Goal: Transaction & Acquisition: Register for event/course

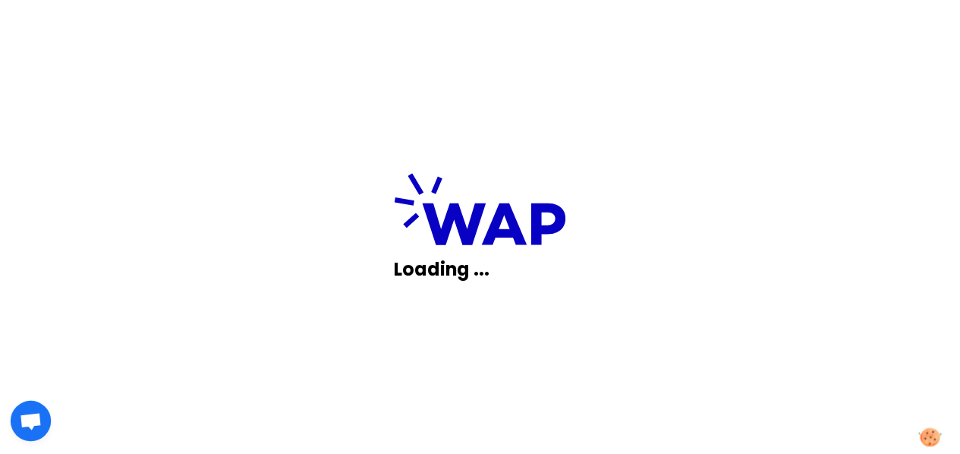
scroll to position [86, 0]
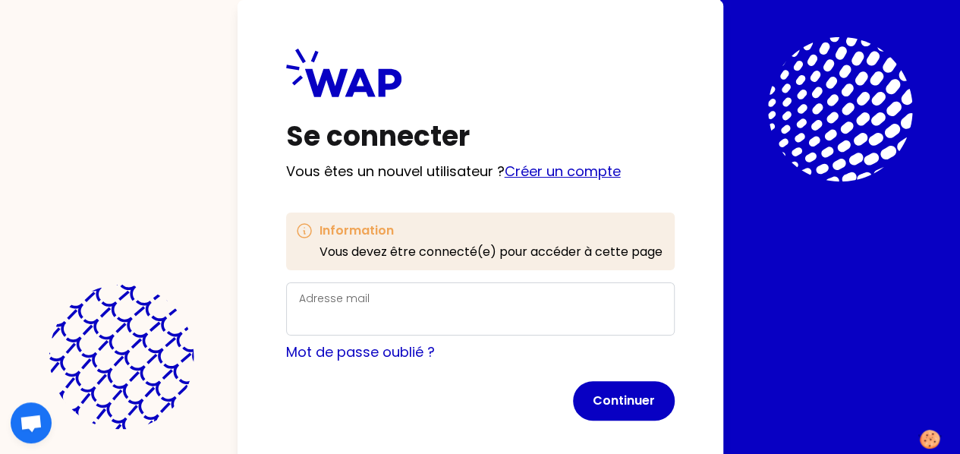
click at [505, 172] on link "Créer un compte" at bounding box center [563, 171] width 116 height 19
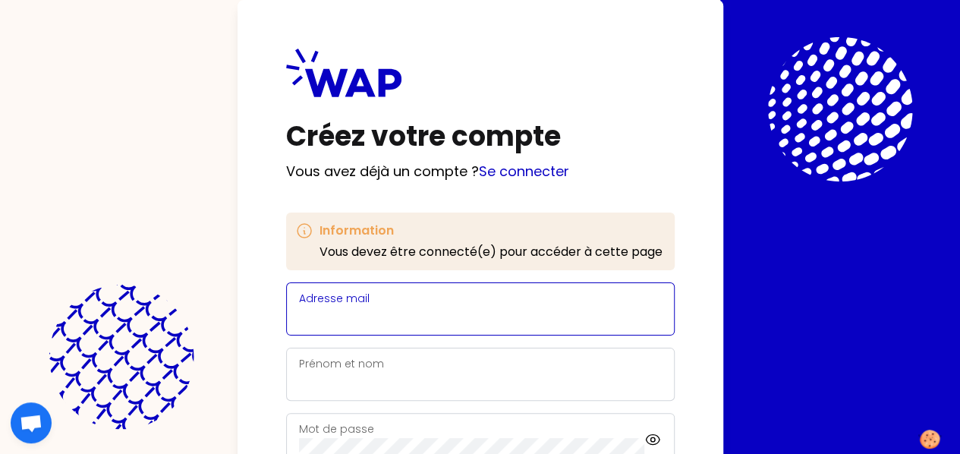
click at [299, 315] on input "Adresse mail" at bounding box center [480, 317] width 363 height 21
paste input "[EMAIL_ADDRESS][DOMAIN_NAME]"
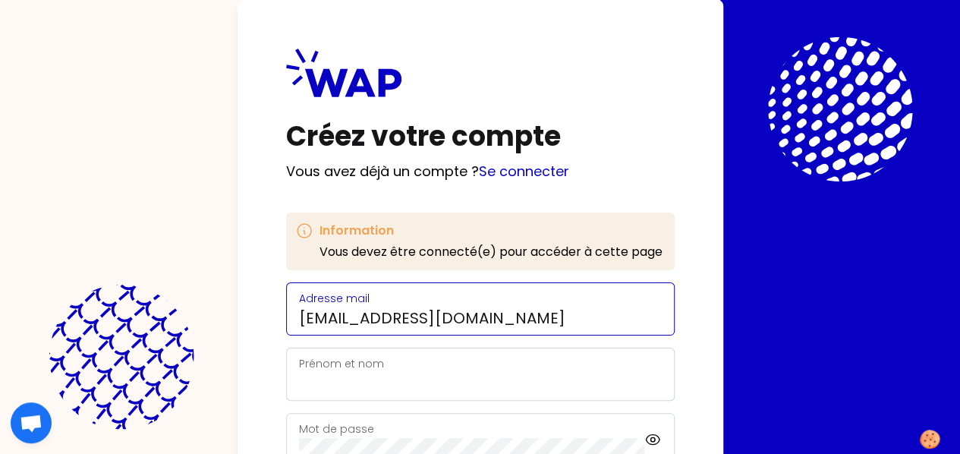
scroll to position [108, 0]
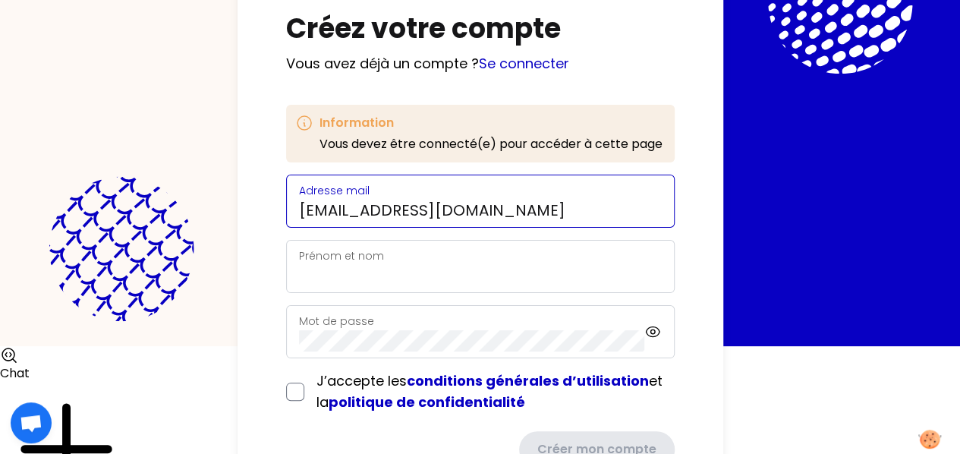
type input "[EMAIL_ADDRESS][DOMAIN_NAME]"
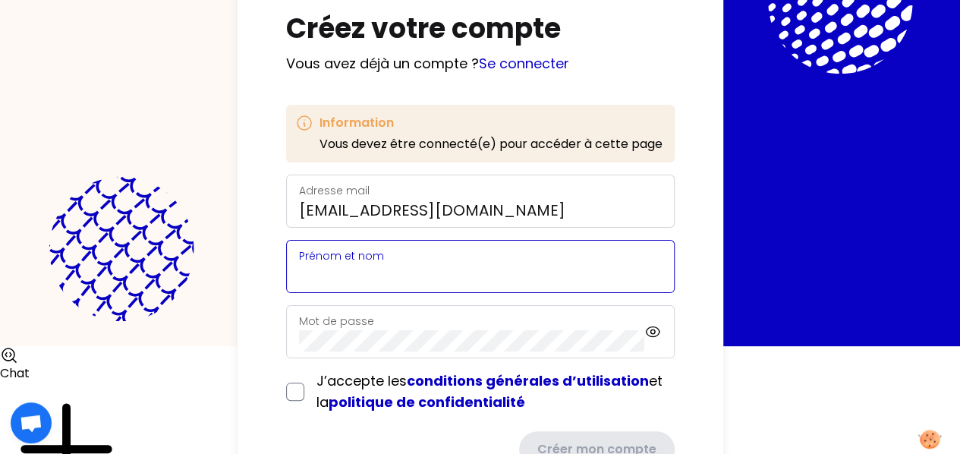
scroll to position [0, 0]
click at [299, 271] on input "Prénom et nom" at bounding box center [480, 275] width 363 height 21
type input "[PERSON_NAME]"
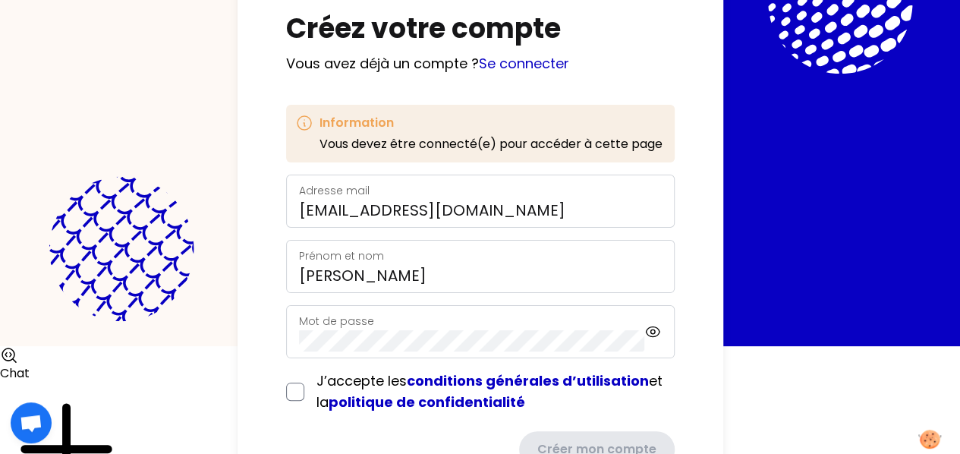
click at [299, 318] on label "Mot de passe" at bounding box center [336, 320] width 75 height 15
click at [644, 338] on icon at bounding box center [652, 331] width 17 height 18
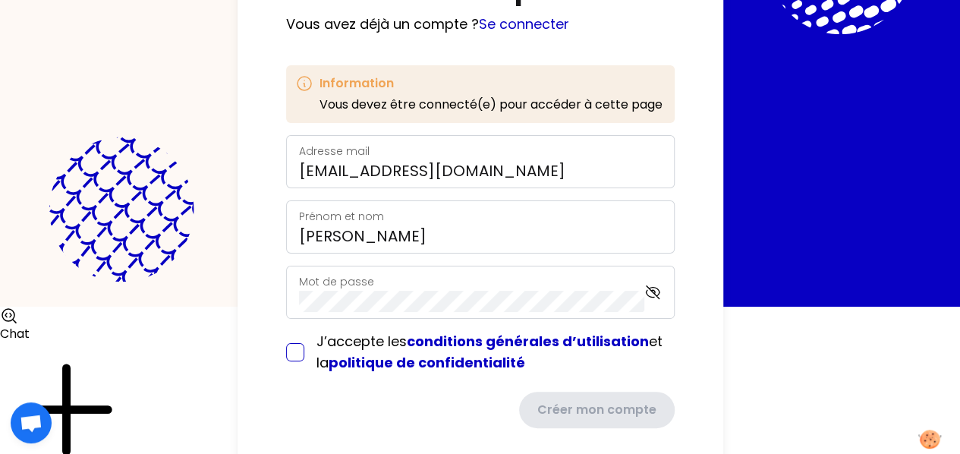
click at [286, 347] on input "checkbox" at bounding box center [295, 352] width 18 height 18
checkbox input "true"
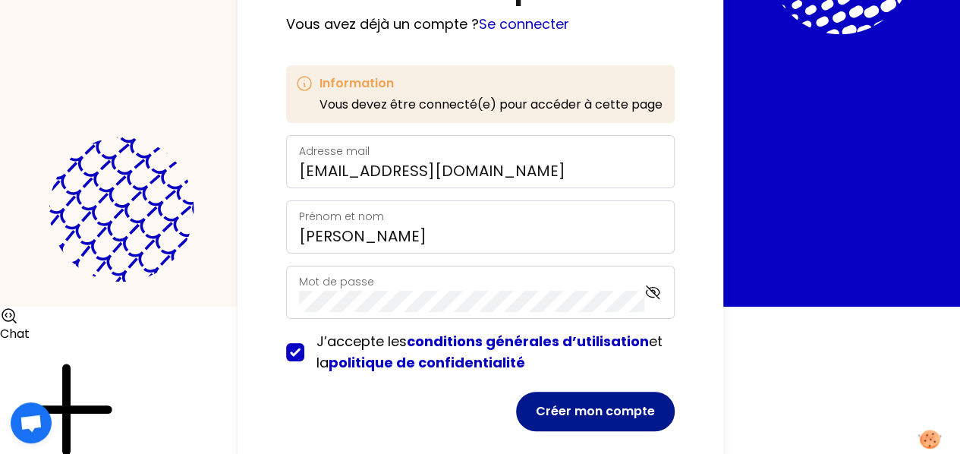
click at [516, 406] on button "Créer mon compte" at bounding box center [595, 411] width 159 height 39
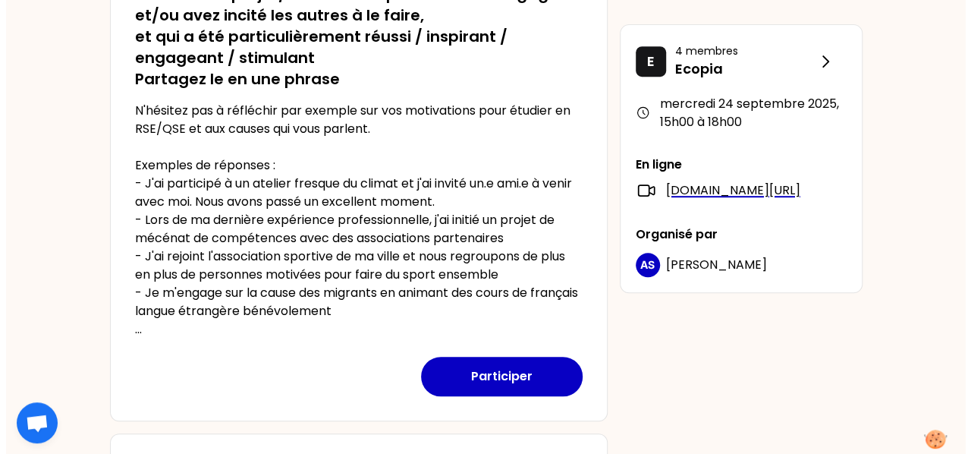
scroll to position [318, 0]
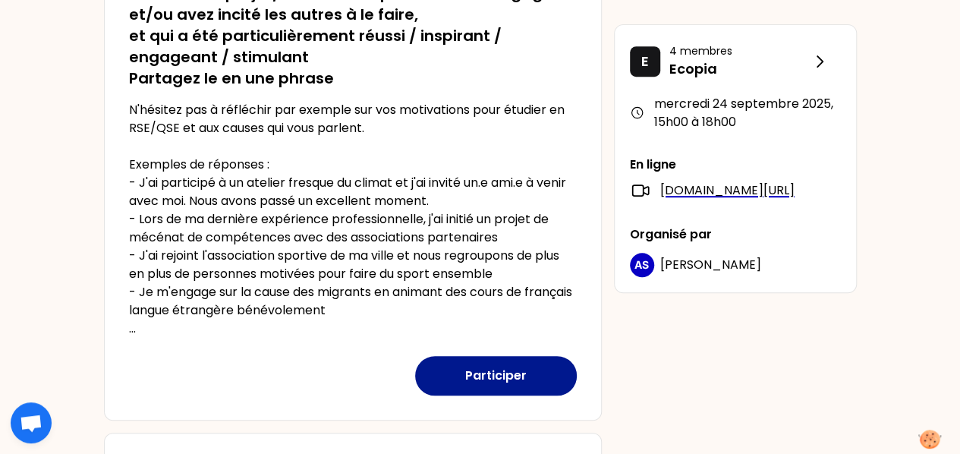
click at [448, 380] on button "Participer" at bounding box center [496, 375] width 162 height 39
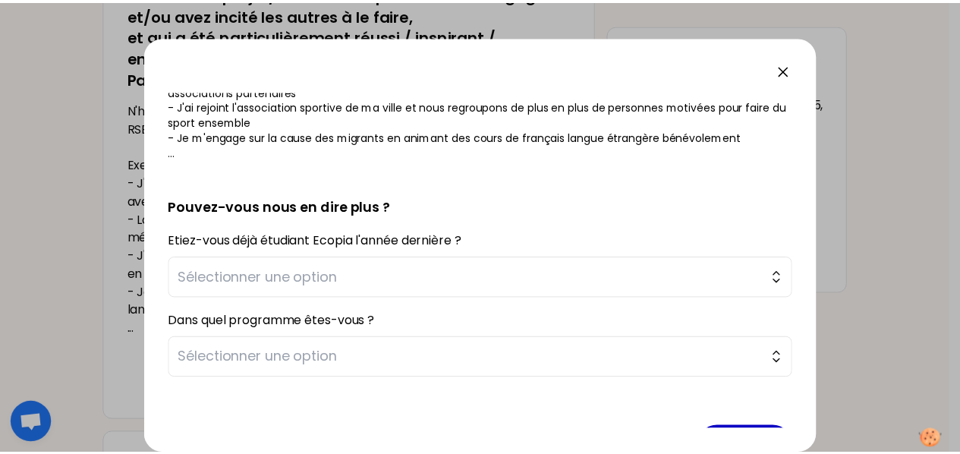
scroll to position [323, 0]
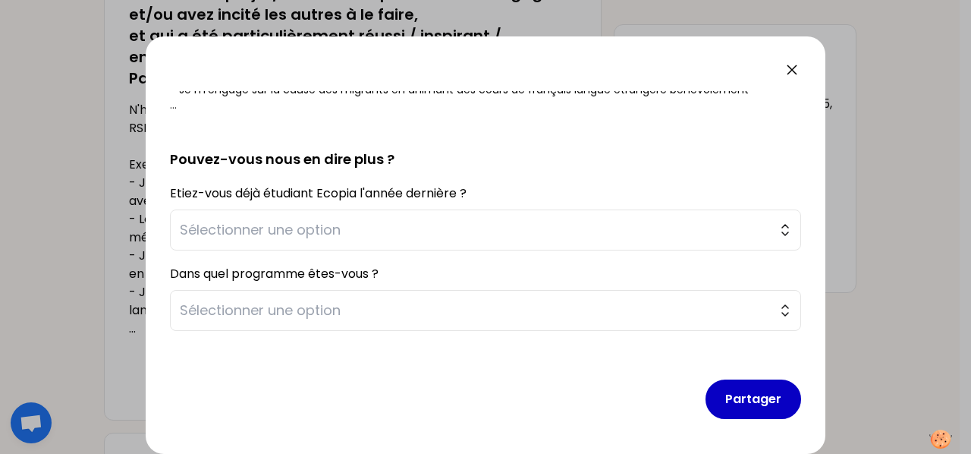
click at [789, 69] on icon at bounding box center [792, 70] width 18 height 18
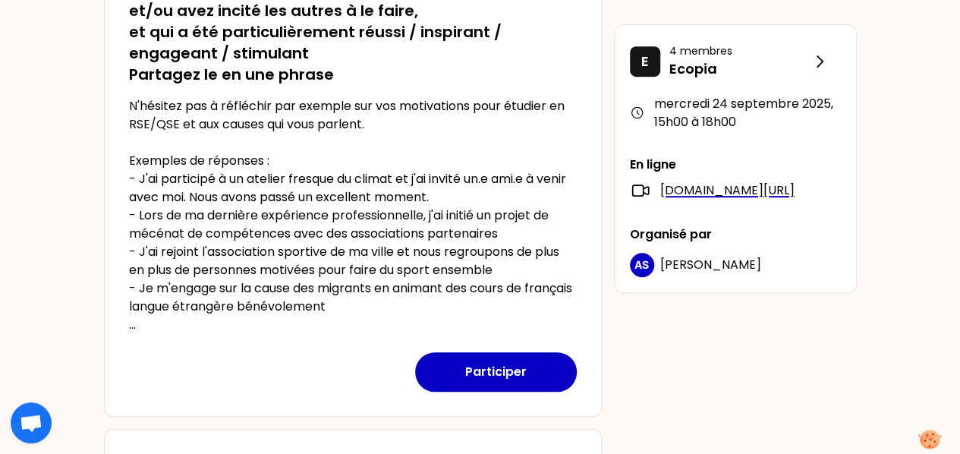
scroll to position [0, 0]
